Goal: Information Seeking & Learning: Learn about a topic

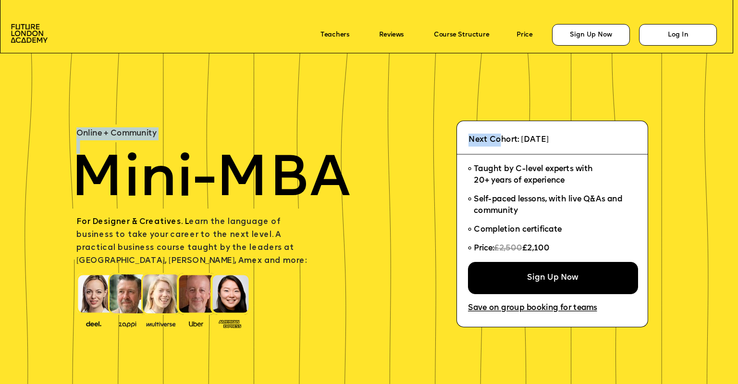
drag, startPoint x: 502, startPoint y: 140, endPoint x: 588, endPoint y: 147, distance: 85.7
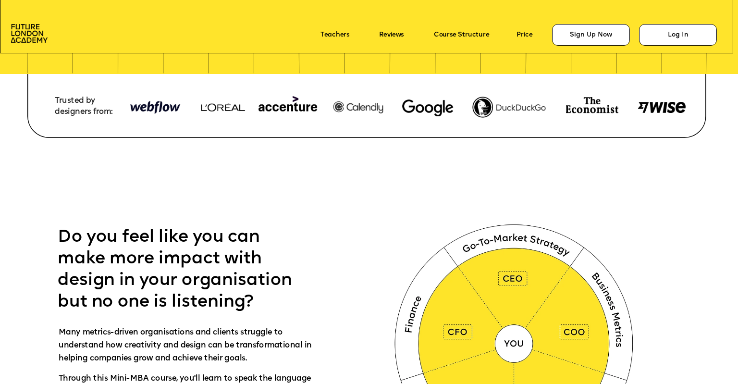
scroll to position [288, 0]
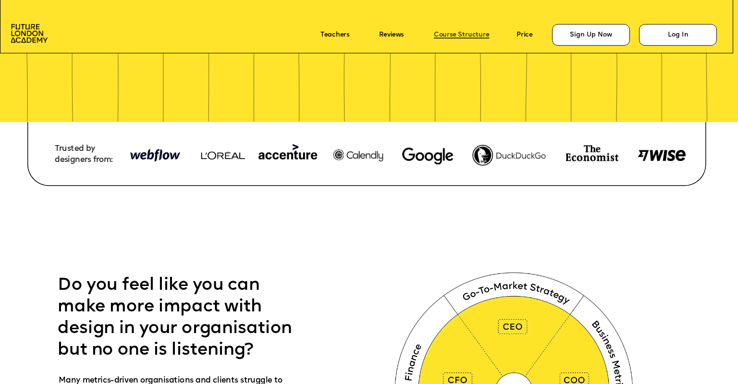
click at [449, 32] on link "Course Structure" at bounding box center [462, 34] width 56 height 7
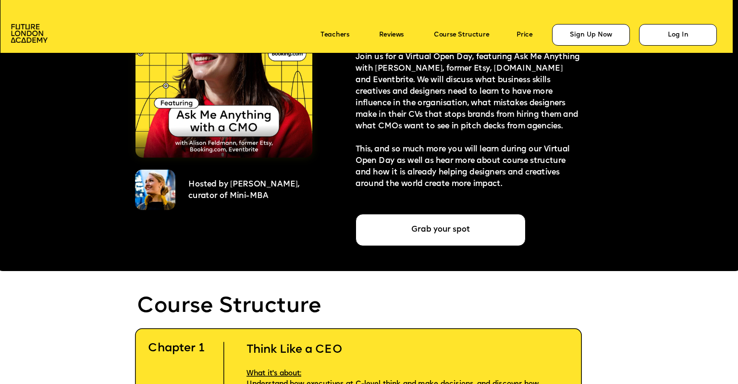
scroll to position [2317, 0]
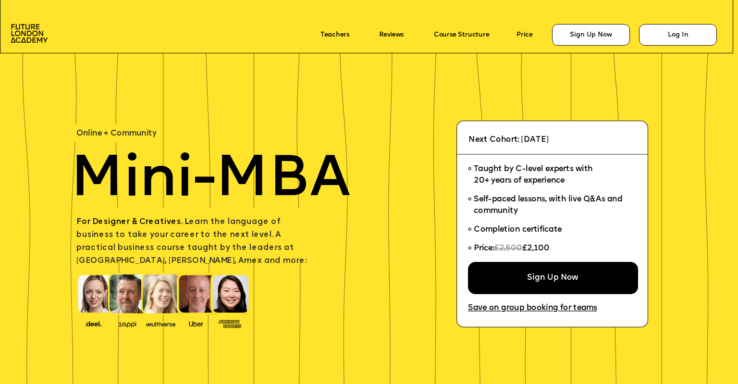
scroll to position [892, 0]
